Goal: Find specific page/section: Find specific page/section

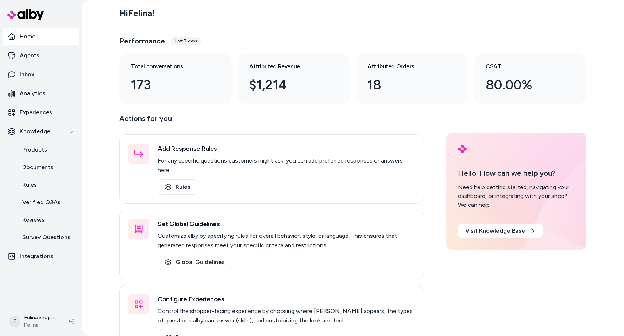
click at [183, 41] on div "Last 7 days" at bounding box center [186, 40] width 31 height 9
click at [31, 73] on p "Inbox" at bounding box center [27, 74] width 15 height 9
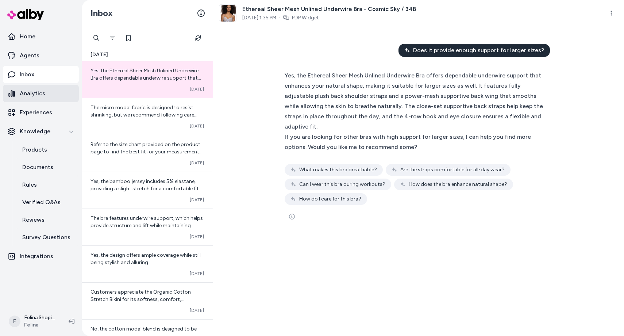
click at [35, 96] on p "Analytics" at bounding box center [33, 93] width 26 height 9
